Goal: Task Accomplishment & Management: Complete application form

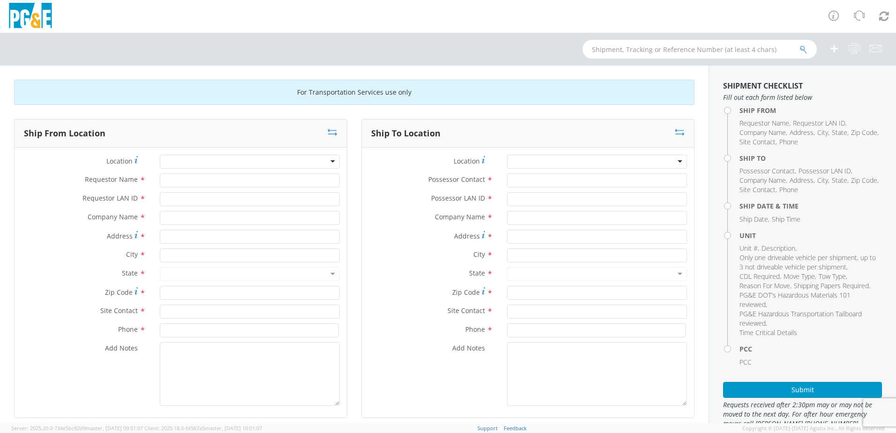
click at [216, 163] on div at bounding box center [250, 162] width 180 height 14
click at [329, 165] on div at bounding box center [250, 162] width 180 height 14
type input "al"
click at [191, 160] on div at bounding box center [250, 162] width 180 height 14
drag, startPoint x: 182, startPoint y: 162, endPoint x: 77, endPoint y: 175, distance: 106.2
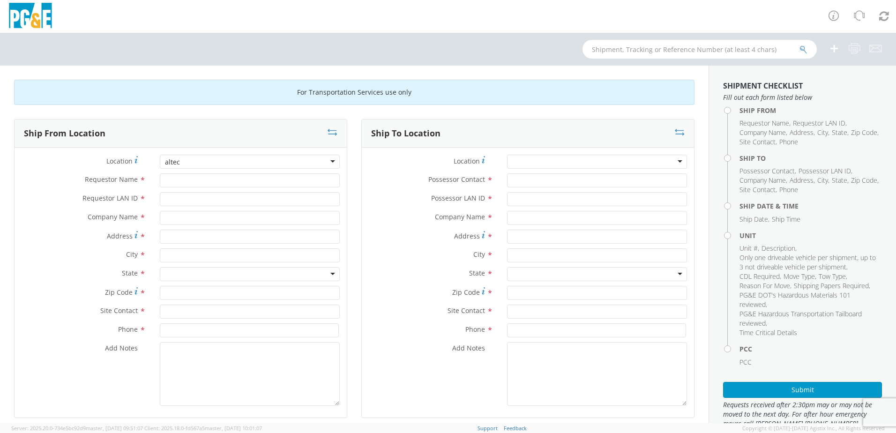
click at [77, 175] on div "Location * Requestor Name * Requestor LAN ID * Company Name * Address * City * …" at bounding box center [181, 283] width 332 height 256
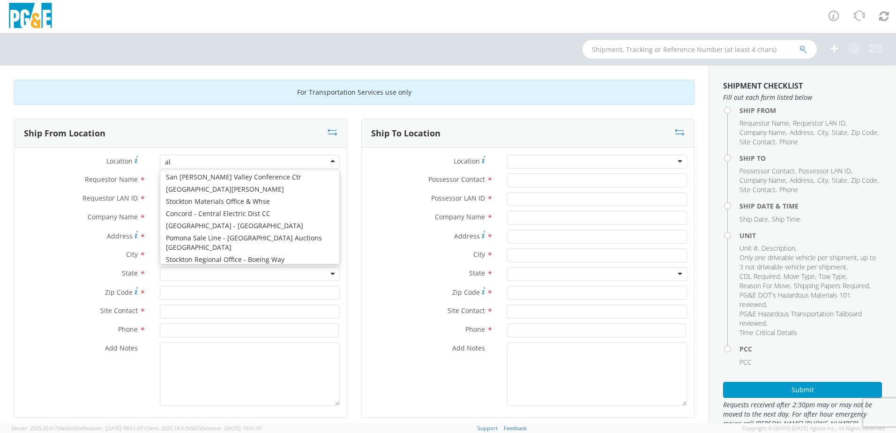
type input "a"
type input "PG&E"
type input "[STREET_ADDRESS]"
type input "SAN [PERSON_NAME] OBISPO"
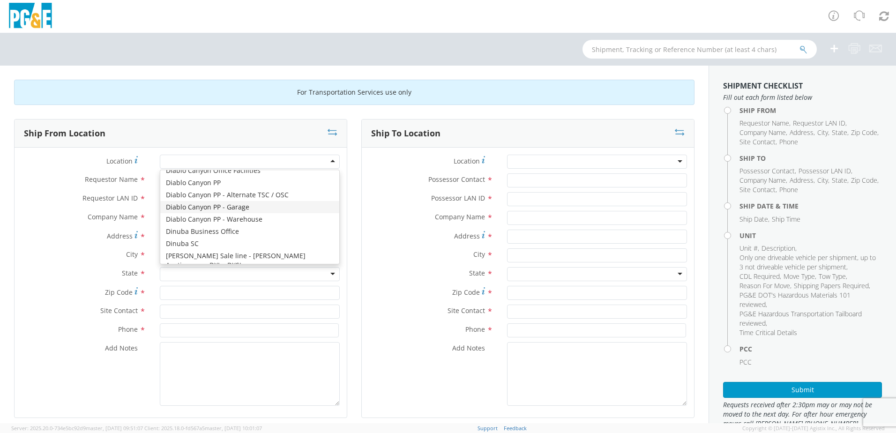
type input "93401"
drag, startPoint x: 325, startPoint y: 202, endPoint x: 318, endPoint y: 202, distance: 7.0
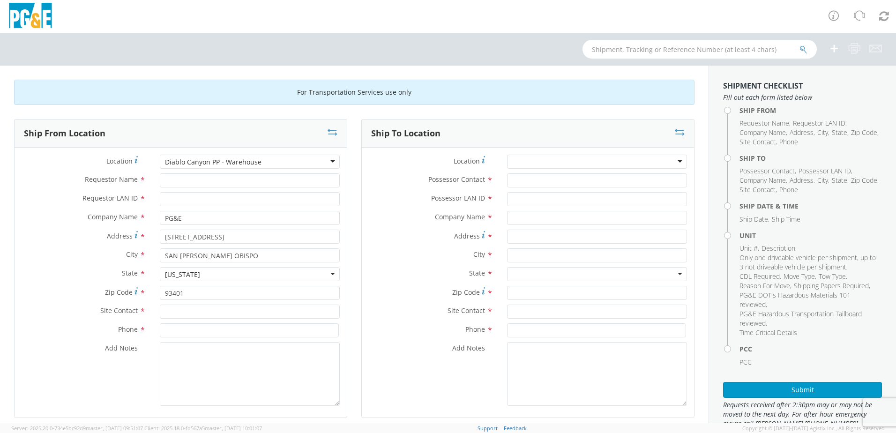
click at [328, 161] on div "Diablo Canyon PP - Warehouse" at bounding box center [250, 162] width 180 height 14
drag, startPoint x: 282, startPoint y: 164, endPoint x: 9, endPoint y: 145, distance: 273.3
click at [9, 145] on div "Ship From Location Location * [GEOGRAPHIC_DATA] PP - Warehouse [GEOGRAPHIC_DATA…" at bounding box center [180, 274] width 347 height 311
click at [331, 129] on icon at bounding box center [333, 131] width 10 height 9
type input "PG&E"
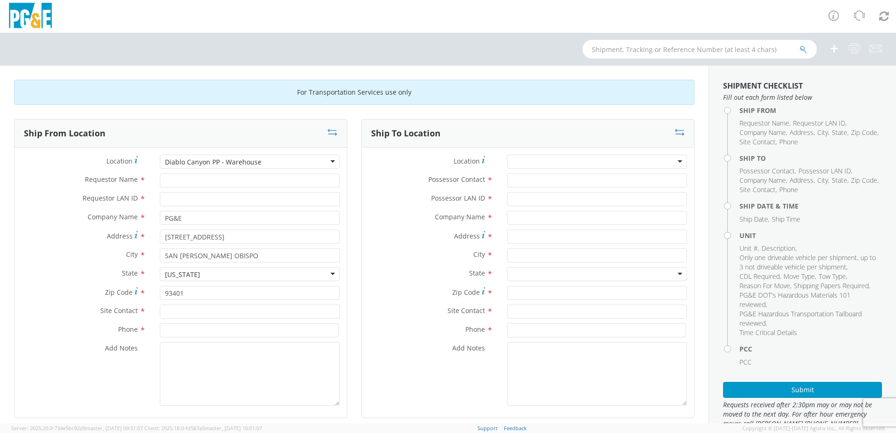
type input "[STREET_ADDRESS]"
type input "SAN [PERSON_NAME] OBISPO"
type input "93401"
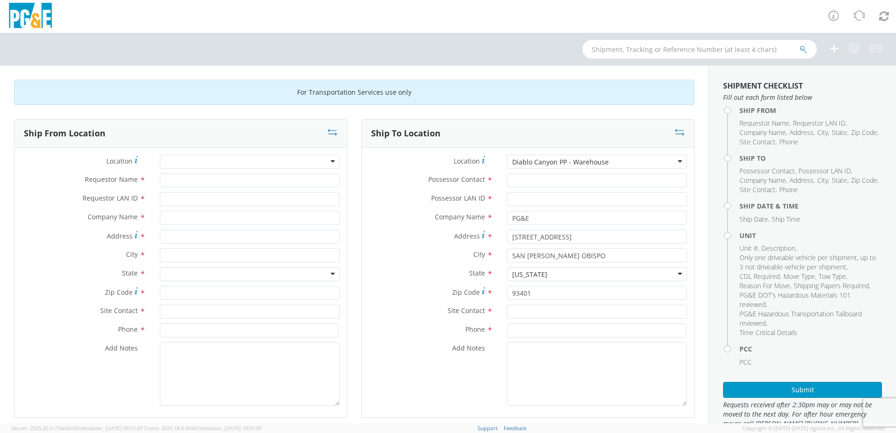
drag, startPoint x: 682, startPoint y: 128, endPoint x: 674, endPoint y: 128, distance: 7.5
click at [679, 128] on div "Ship To Location" at bounding box center [528, 133] width 332 height 28
click at [675, 128] on icon at bounding box center [680, 131] width 10 height 9
type input "PG&E"
type input "[STREET_ADDRESS]"
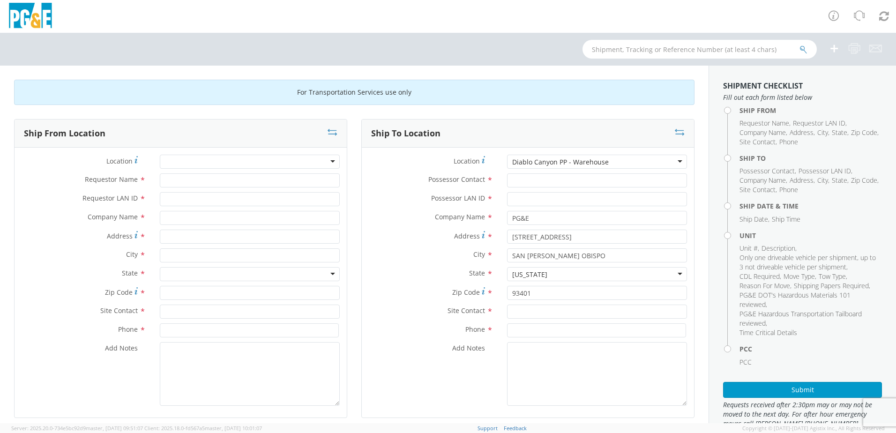
type input "SAN [PERSON_NAME] OBISPO"
type input "93401"
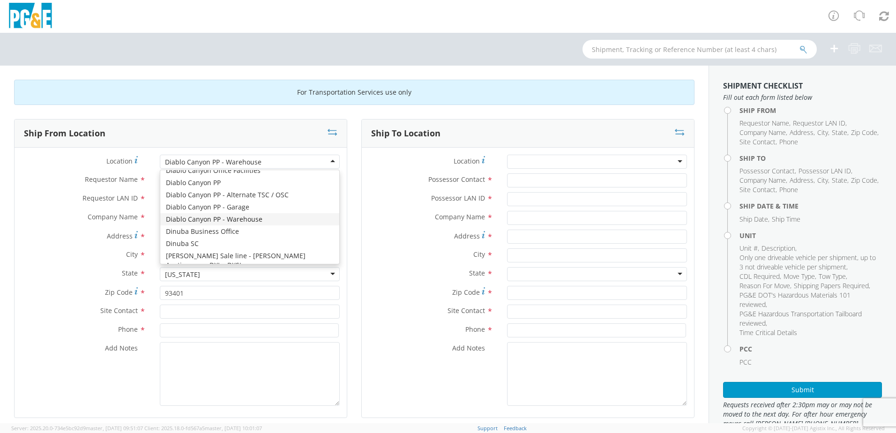
drag, startPoint x: 264, startPoint y: 157, endPoint x: 185, endPoint y: 158, distance: 79.7
click at [181, 161] on div "Diablo Canyon PP - Warehouse" at bounding box center [250, 162] width 180 height 14
click at [269, 163] on div "Diablo Canyon PP - Warehouse" at bounding box center [250, 162] width 180 height 14
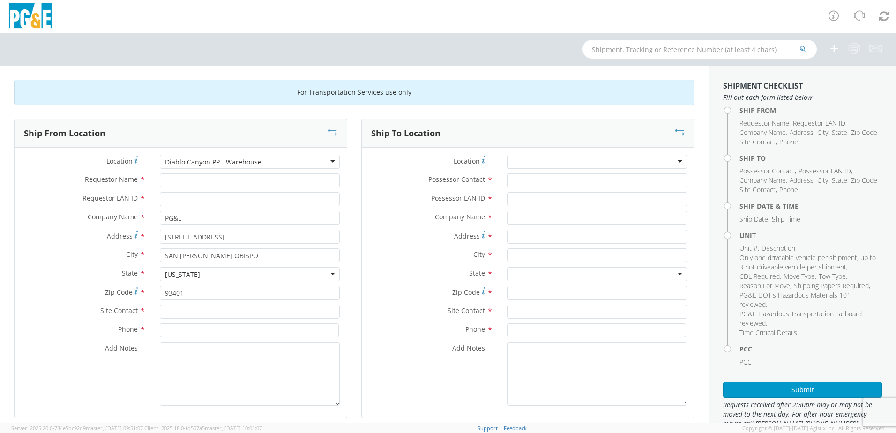
click at [296, 164] on div "Diablo Canyon PP - Warehouse" at bounding box center [250, 162] width 180 height 14
drag, startPoint x: 289, startPoint y: 164, endPoint x: 299, endPoint y: 166, distance: 10.5
click at [299, 166] on div "Diablo Canyon PP - Warehouse" at bounding box center [250, 162] width 180 height 14
click at [362, 174] on label "Possessor Contact *" at bounding box center [431, 179] width 138 height 12
click at [507, 174] on input "Possessor Contact *" at bounding box center [597, 180] width 180 height 14
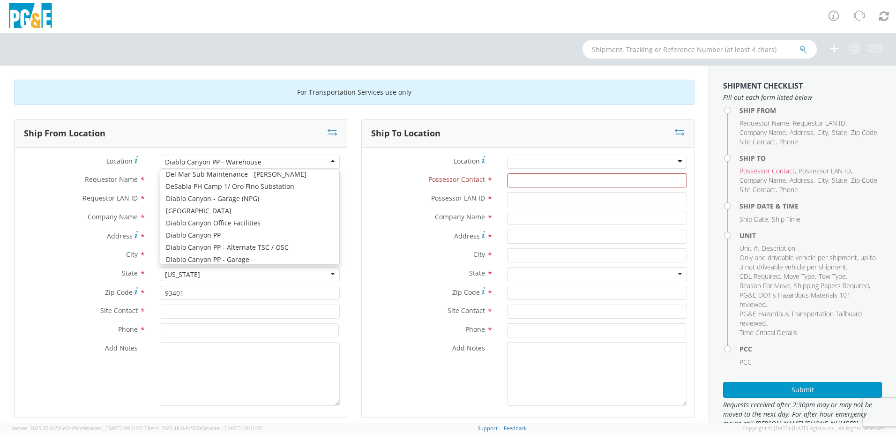
drag, startPoint x: 273, startPoint y: 159, endPoint x: 127, endPoint y: 153, distance: 145.8
click at [127, 153] on div "Location * [GEOGRAPHIC_DATA] PP - Warehouse [GEOGRAPHIC_DATA] PP - Warehouse (O…" at bounding box center [181, 283] width 332 height 270
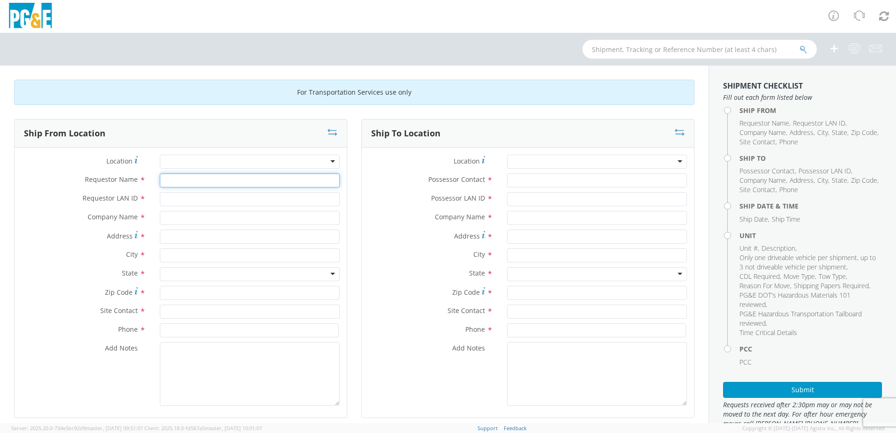
click at [207, 179] on input "Requestor Name *" at bounding box center [250, 180] width 180 height 14
click at [348, 133] on div "Ship From Location Location * (OBSOLETE) BURNEY SC - GC TRAILER (OBSOLETE) BURN…" at bounding box center [180, 274] width 347 height 311
click at [179, 182] on input "Requestor Name *" at bounding box center [250, 180] width 180 height 14
type input "S"
type input "Derek Molina"
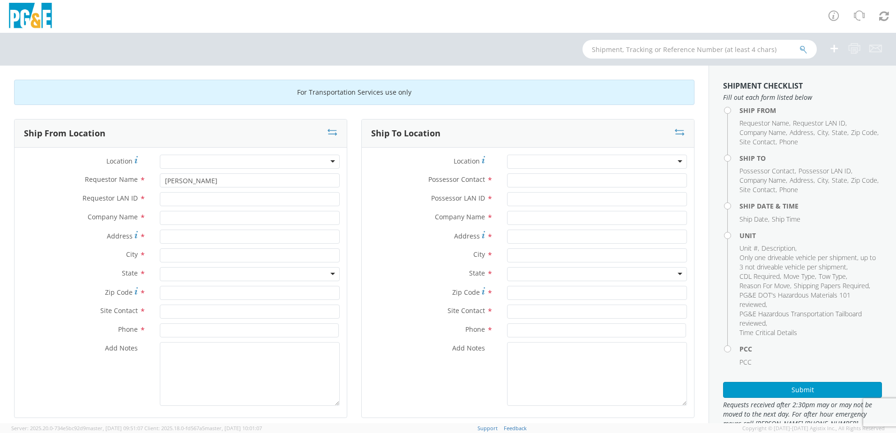
click at [270, 208] on div "Requestor LAN ID *" at bounding box center [181, 201] width 332 height 19
drag, startPoint x: 266, startPoint y: 197, endPoint x: 267, endPoint y: 205, distance: 8.6
click at [266, 198] on input "Requestor LAN ID *" at bounding box center [250, 199] width 180 height 14
type input "dgmf"
click at [215, 218] on input "text" at bounding box center [250, 218] width 180 height 14
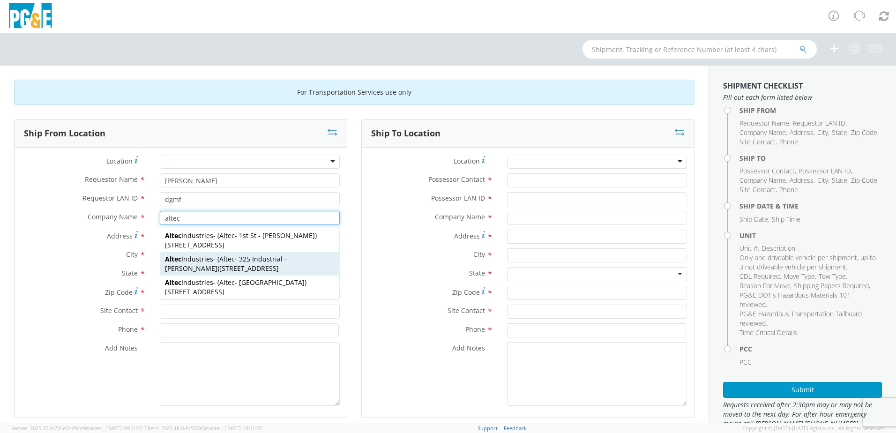
click at [238, 262] on span "Altec - 325 Industrial - Dixon" at bounding box center [226, 263] width 122 height 18
type input "Altec Industries"
type input "325 Industrial Way"
type input "Dixon"
type input "95620"
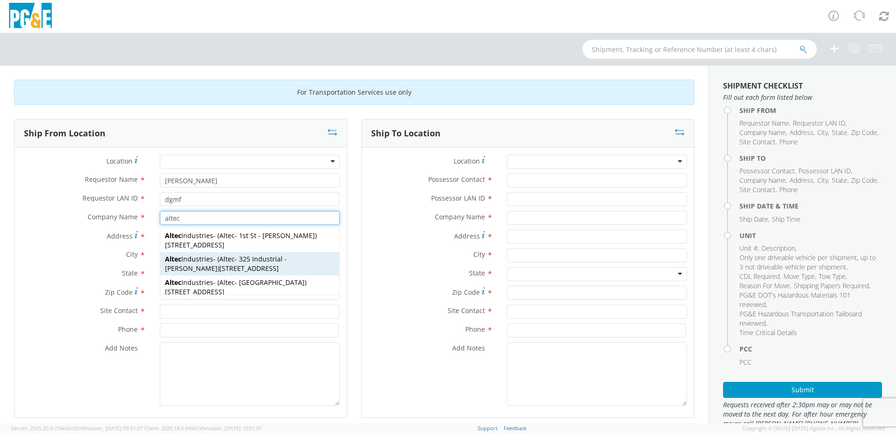
type input "Altec - 325 Industrial - Dixon"
type input "707-693-2500"
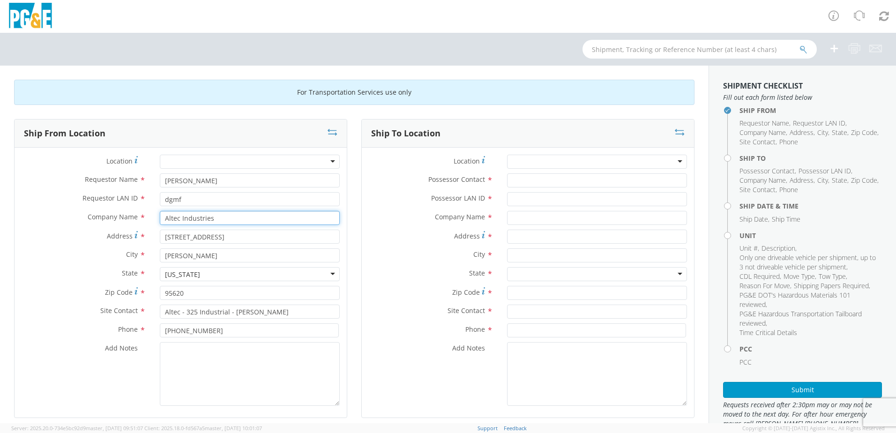
scroll to position [94, 0]
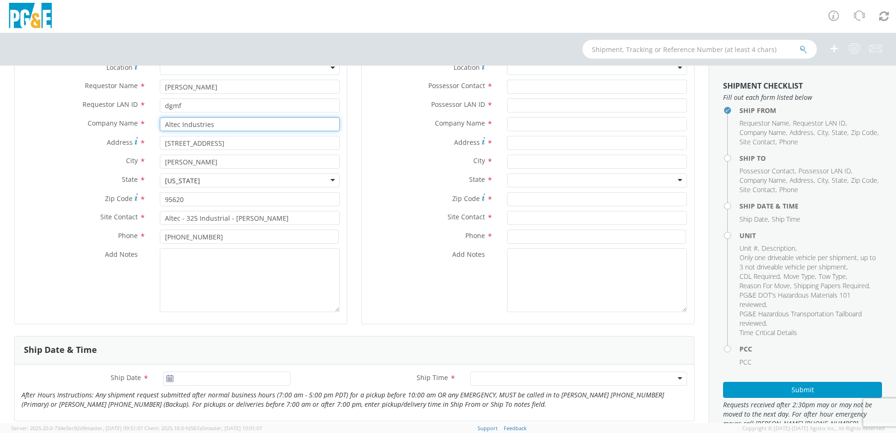
type input "Altec Industries"
drag, startPoint x: 256, startPoint y: 218, endPoint x: 120, endPoint y: 216, distance: 135.9
click at [123, 216] on div "Site Contact * Altec - 325 Industrial - Dixon" at bounding box center [181, 218] width 332 height 14
type input "Juan Loza"
click at [224, 246] on div "Phone * 707-693-2500" at bounding box center [181, 239] width 332 height 19
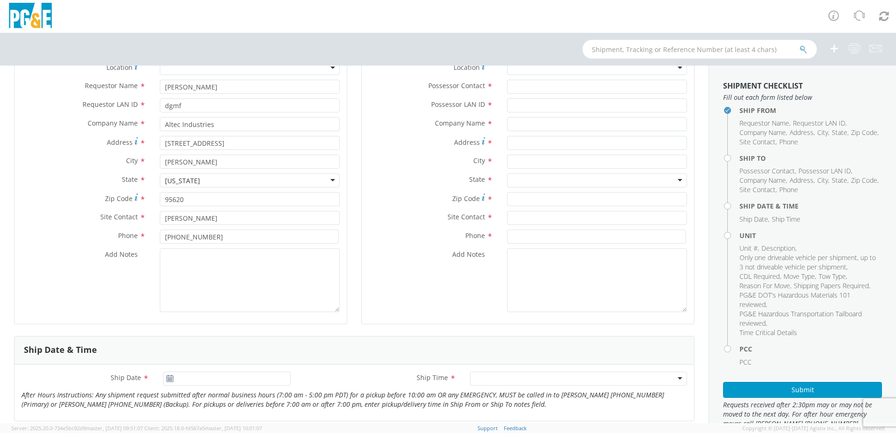
scroll to position [0, 0]
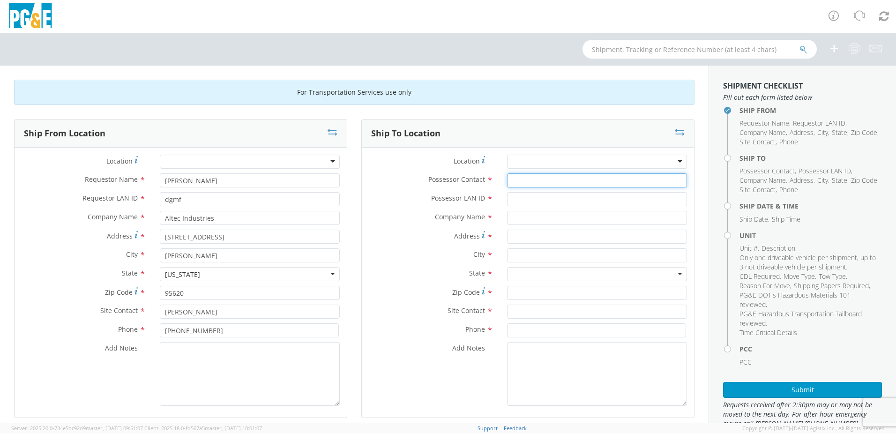
click at [537, 180] on input "Possessor Contact *" at bounding box center [597, 180] width 180 height 14
type input "Derek Molina"
click at [569, 209] on div "Possessor LAN ID *" at bounding box center [528, 201] width 332 height 19
click at [545, 199] on input "Possessor LAN ID *" at bounding box center [597, 199] width 180 height 14
type input "DGMF"
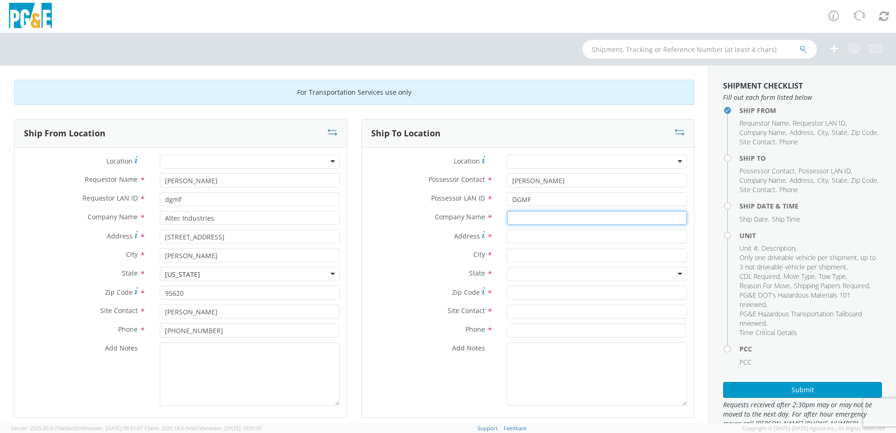
click at [556, 220] on input "text" at bounding box center [597, 218] width 180 height 14
click at [529, 239] on input "Address *" at bounding box center [597, 237] width 180 height 14
type input "S"
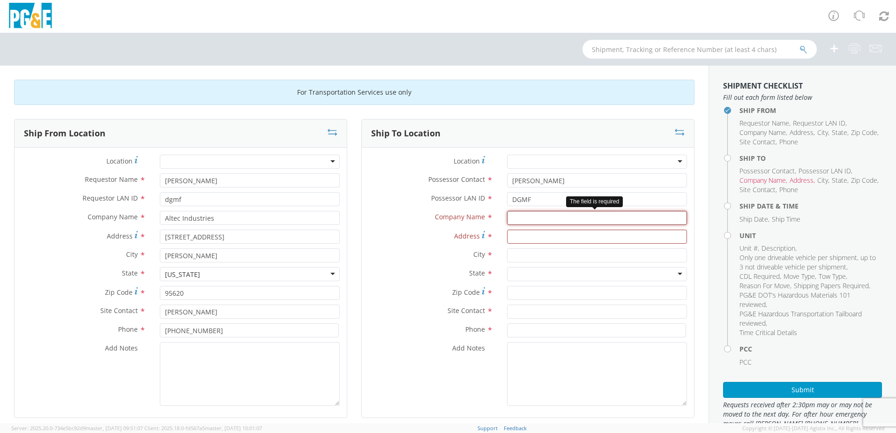
click at [522, 216] on input "text" at bounding box center [597, 218] width 180 height 14
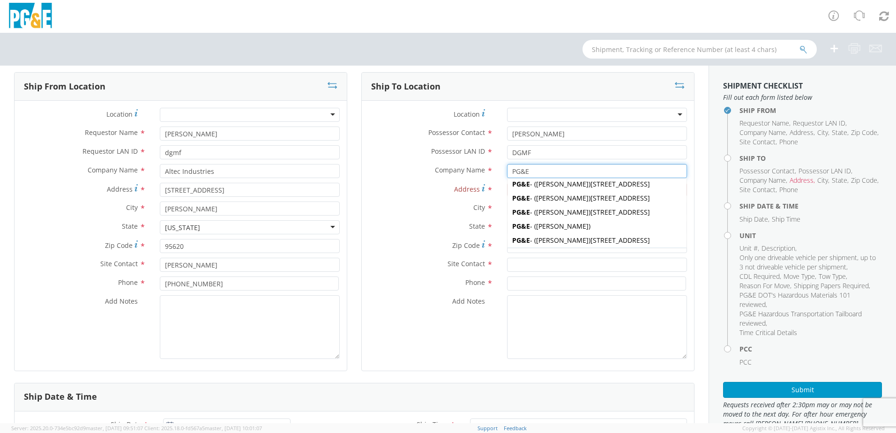
scroll to position [187, 0]
type input "PG&E"
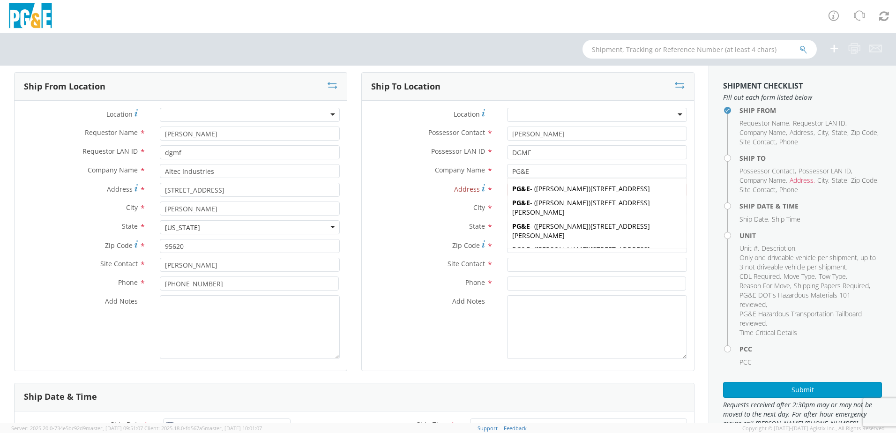
click at [398, 199] on div "Address *" at bounding box center [528, 192] width 332 height 19
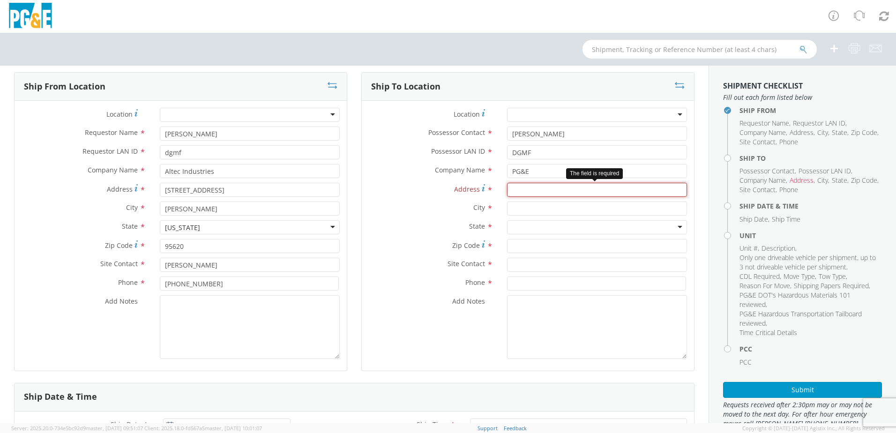
click at [530, 190] on input "Address *" at bounding box center [597, 190] width 180 height 14
type input "4040 West Ln."
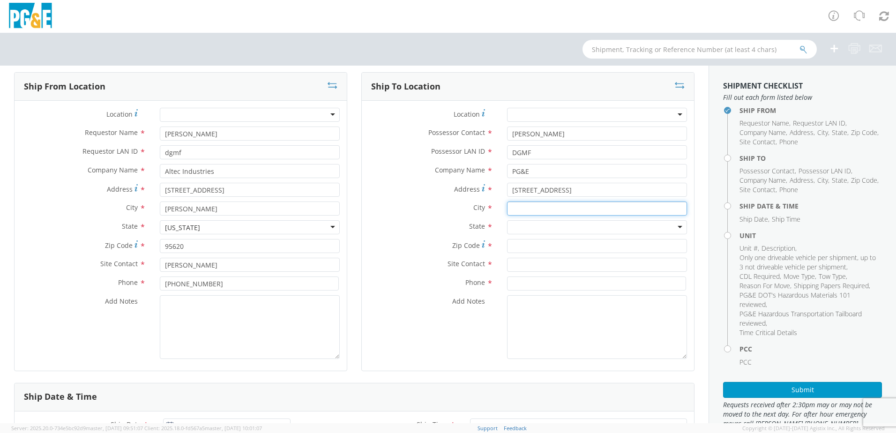
click at [557, 208] on input "text" at bounding box center [597, 208] width 180 height 14
type input "Sockton"
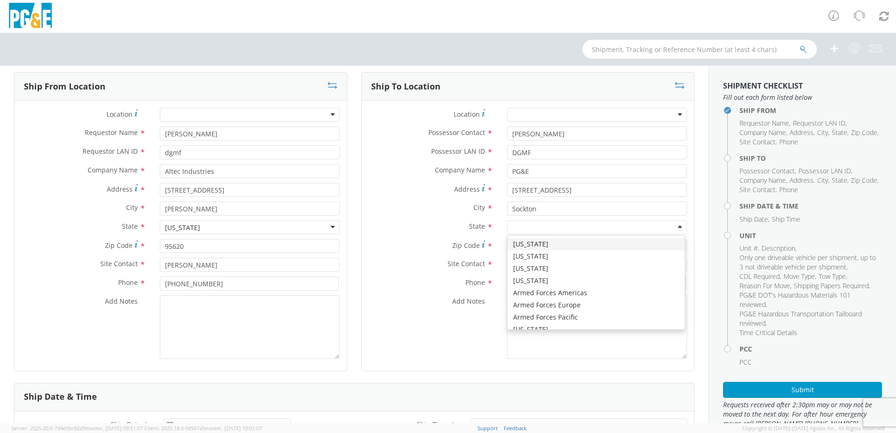
click at [533, 225] on div at bounding box center [597, 227] width 180 height 14
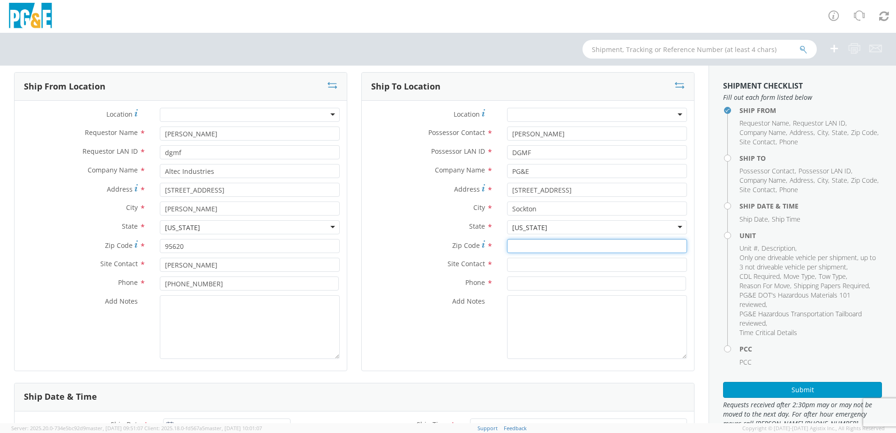
click at [528, 248] on input "Zip Code *" at bounding box center [597, 246] width 180 height 14
type input "95204"
click at [543, 263] on input "text" at bounding box center [597, 265] width 180 height 14
type input "Derek"
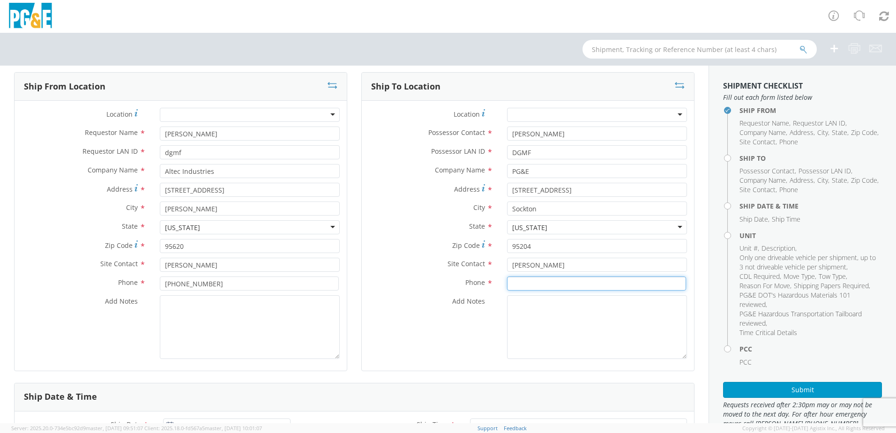
click at [533, 280] on input at bounding box center [596, 283] width 179 height 14
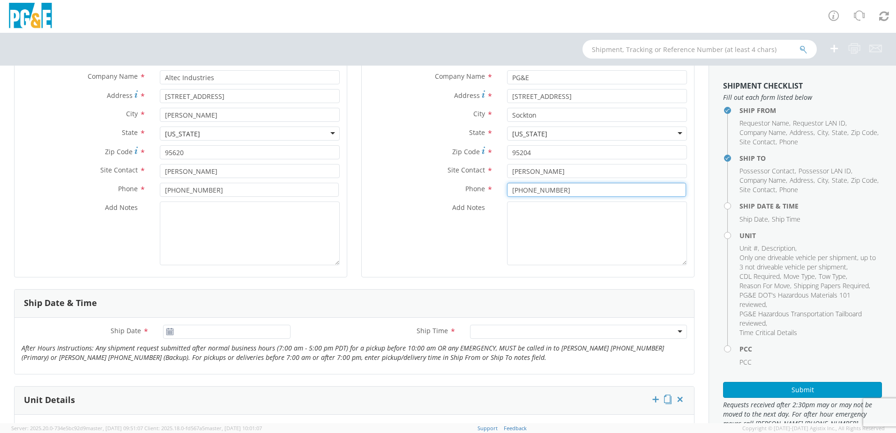
scroll to position [187, 0]
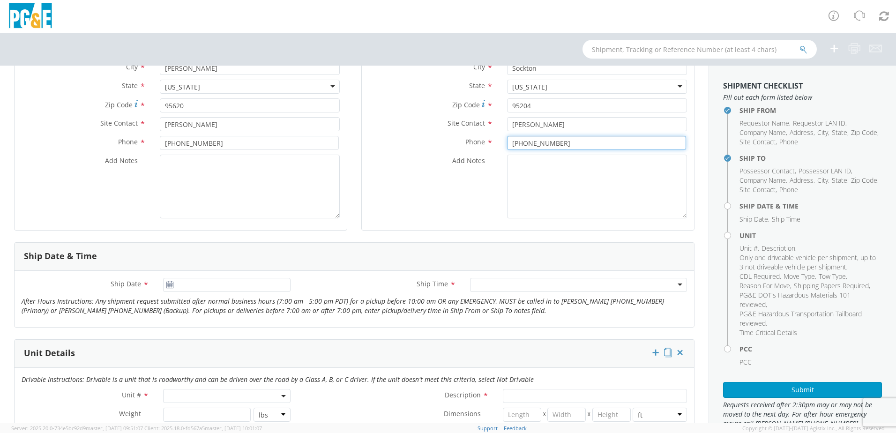
type input "209-942-1524"
click at [168, 284] on use at bounding box center [169, 284] width 7 height 7
type input "10/10/2025"
click at [201, 287] on input "10/10/2025" at bounding box center [226, 285] width 127 height 14
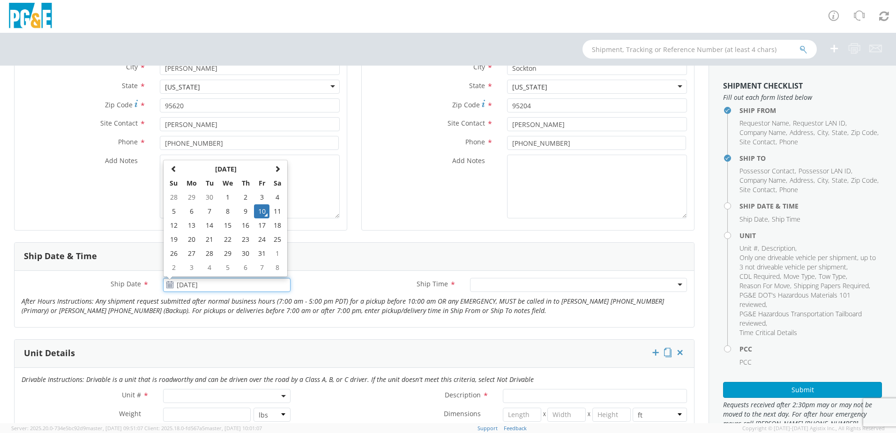
click at [260, 211] on td "10" at bounding box center [262, 211] width 16 height 14
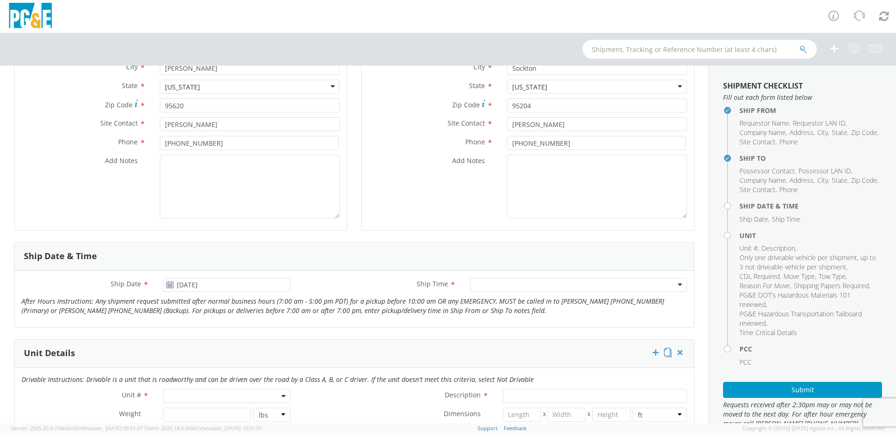
scroll to position [281, 0]
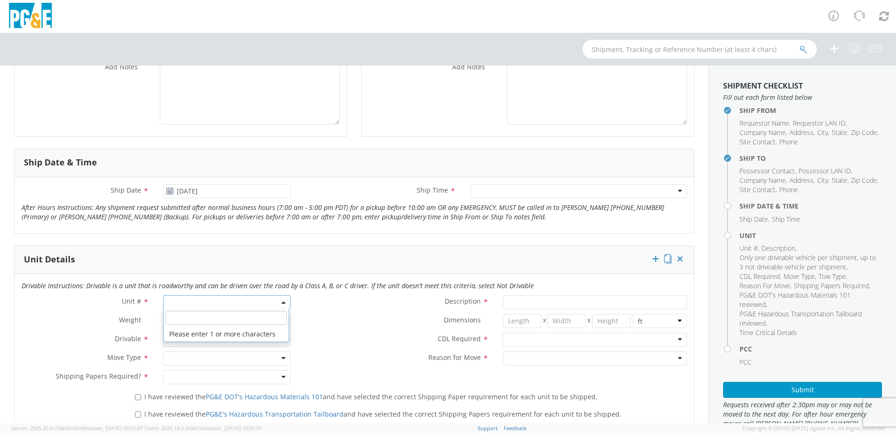
click at [233, 301] on span at bounding box center [226, 302] width 127 height 14
click at [216, 319] on input "search" at bounding box center [225, 318] width 121 height 14
type input "B34279"
type input "TRUCK; TROUBLE W/AERIAL 4X4"
type input "19500"
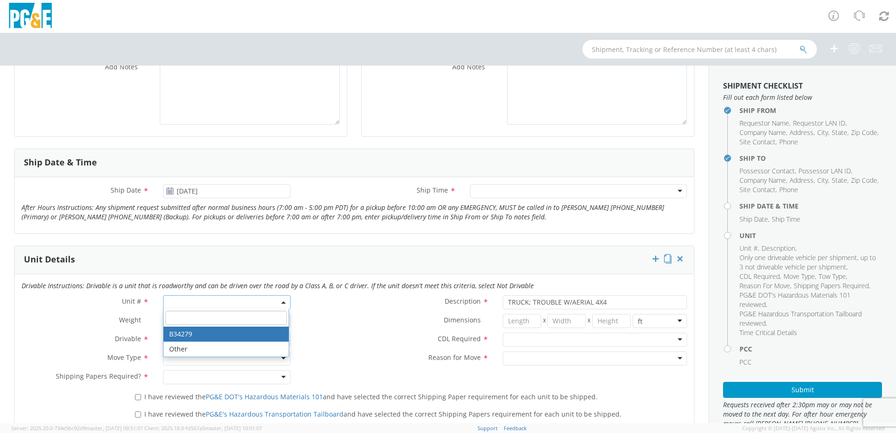
select select "B34279"
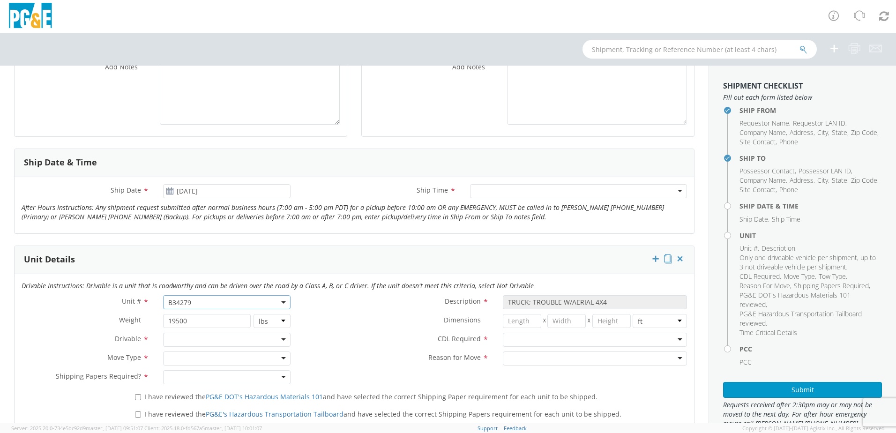
click at [285, 339] on div at bounding box center [226, 340] width 127 height 14
click at [279, 355] on div at bounding box center [226, 358] width 127 height 14
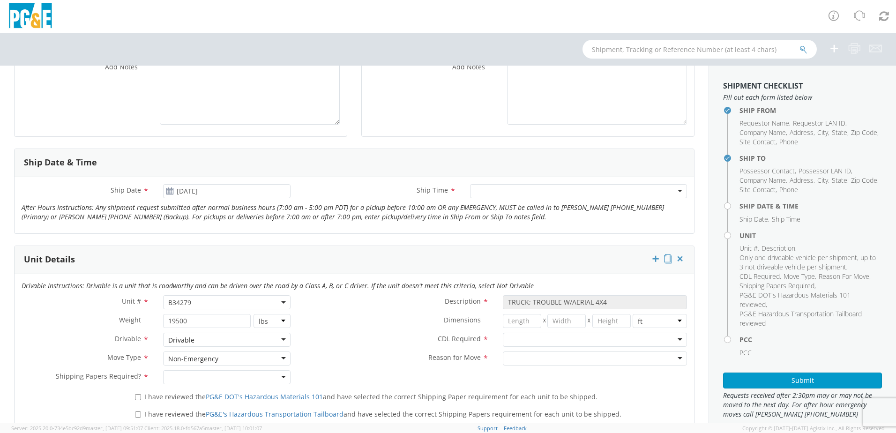
click at [677, 341] on div at bounding box center [595, 340] width 184 height 14
click at [670, 356] on div at bounding box center [595, 358] width 184 height 14
click at [278, 374] on div at bounding box center [226, 377] width 127 height 14
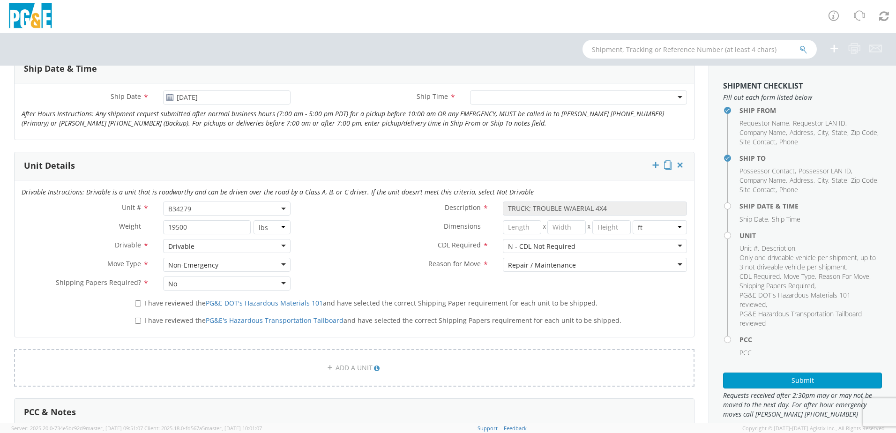
click at [138, 298] on label "I have reviewed the PG&E DOT's Hazardous Materials 101 and have selected the co…" at bounding box center [367, 302] width 464 height 11
click at [138, 300] on input "I have reviewed the PG&E DOT's Hazardous Materials 101 and have selected the co…" at bounding box center [138, 303] width 6 height 6
checkbox input "true"
click at [138, 314] on label "I have reviewed the PG&E's Hazardous Transportation Tailboard and have selected…" at bounding box center [379, 319] width 488 height 11
click at [138, 318] on input "I have reviewed the PG&E's Hazardous Transportation Tailboard and have selected…" at bounding box center [138, 321] width 6 height 6
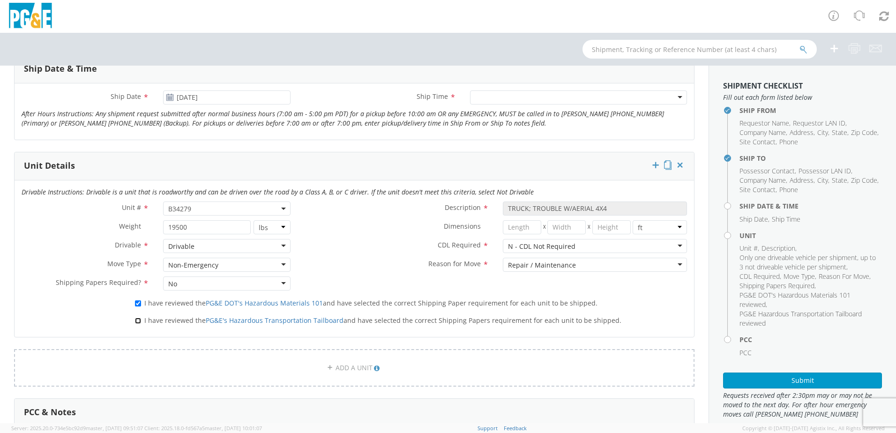
checkbox input "true"
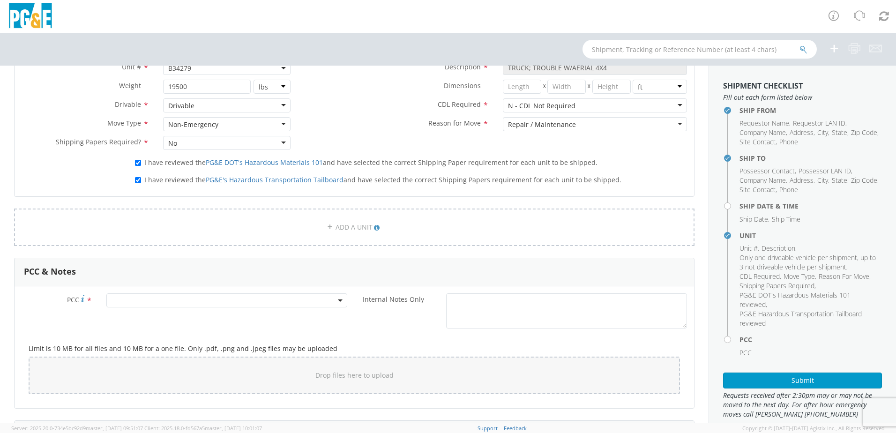
click at [167, 298] on span at bounding box center [226, 300] width 241 height 14
click at [143, 315] on input "number" at bounding box center [225, 316] width 233 height 14
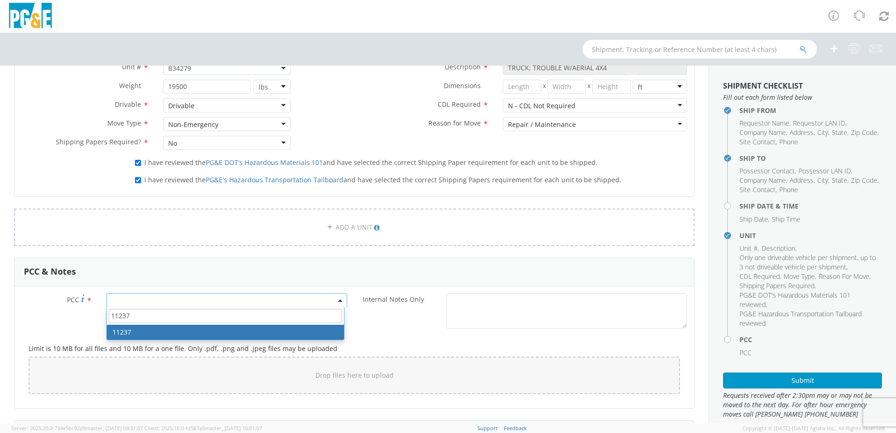
type input "11237"
select select "11237"
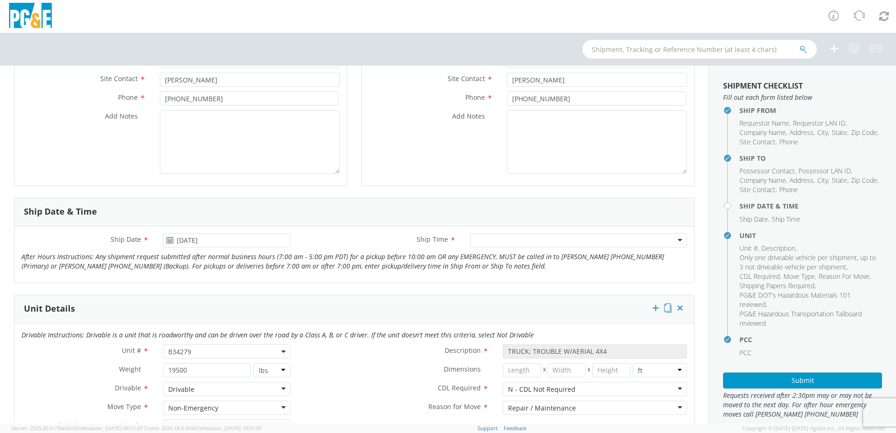
scroll to position [0, 0]
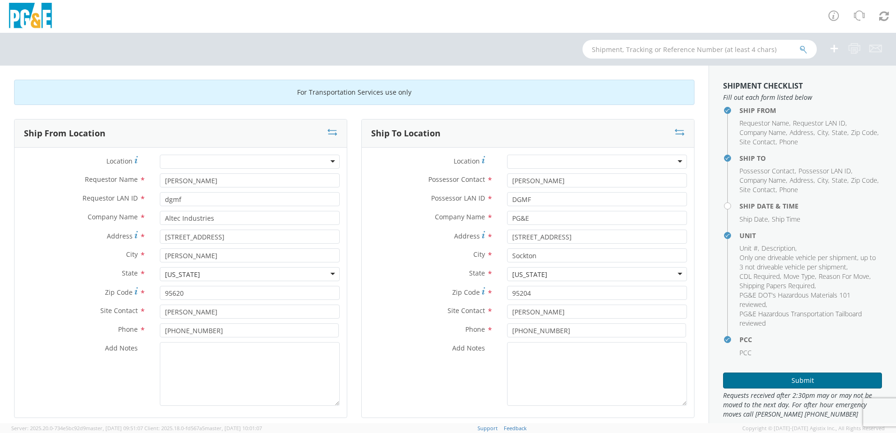
click at [806, 379] on button "Submit" at bounding box center [802, 381] width 159 height 16
click at [798, 379] on button "Submit" at bounding box center [802, 381] width 159 height 16
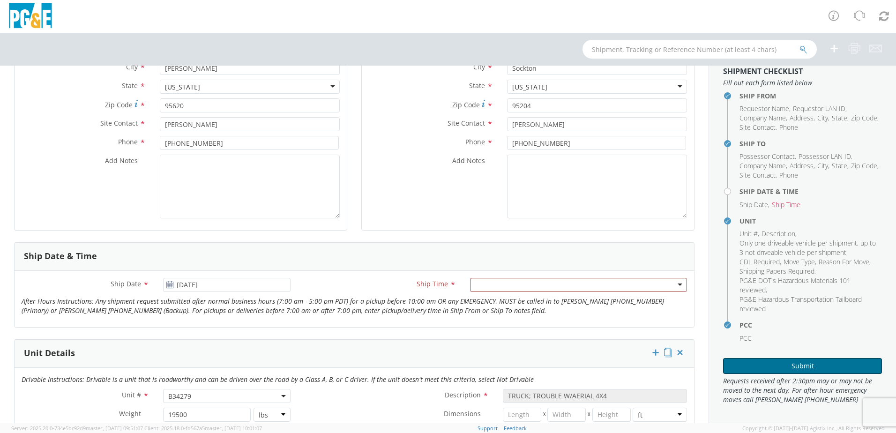
scroll to position [281, 0]
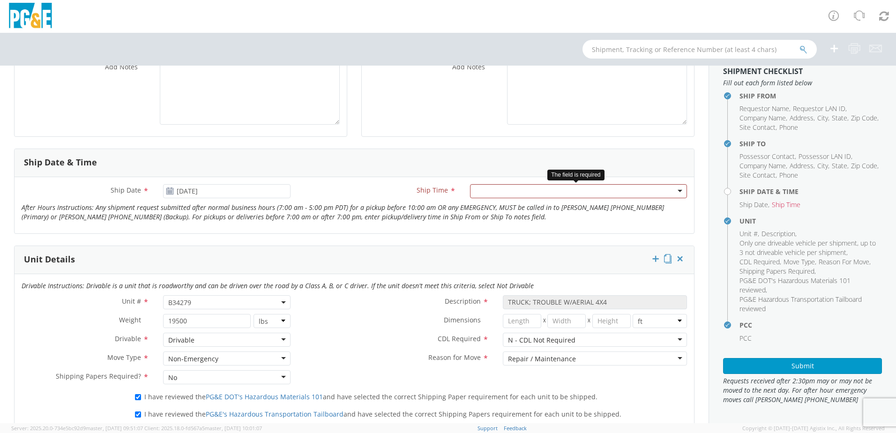
click at [682, 189] on div "Any Time 7:00 am - 10:00 am 10:00 am - 1:00 pm 1:00 pm - 4:00 pm 4:00 pm - 7:00…" at bounding box center [578, 191] width 231 height 14
click at [677, 191] on div at bounding box center [578, 191] width 217 height 14
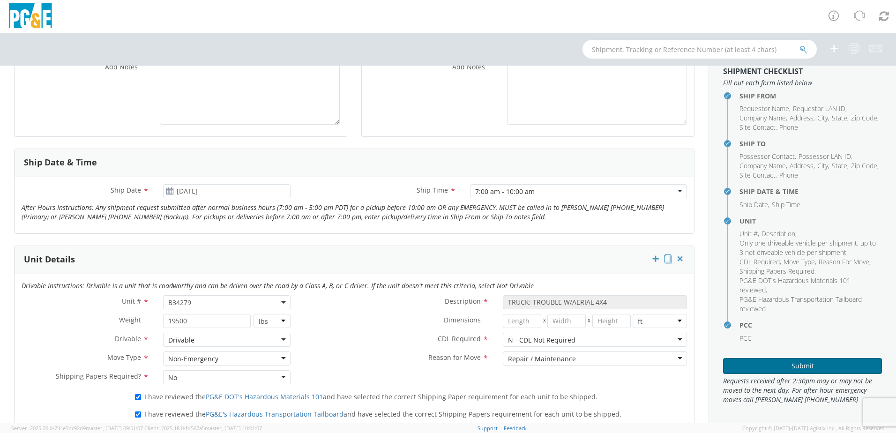
click at [787, 366] on button "Submit" at bounding box center [802, 366] width 159 height 16
